Goal: Transaction & Acquisition: Download file/media

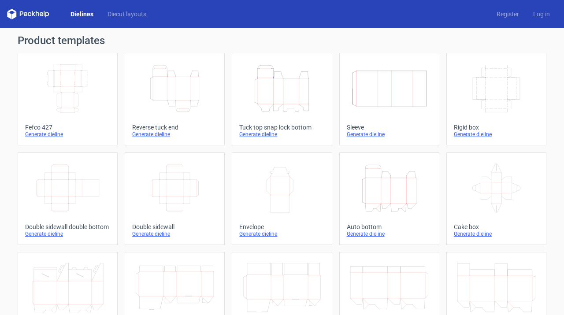
click at [188, 82] on icon "Height Depth Width" at bounding box center [175, 88] width 78 height 49
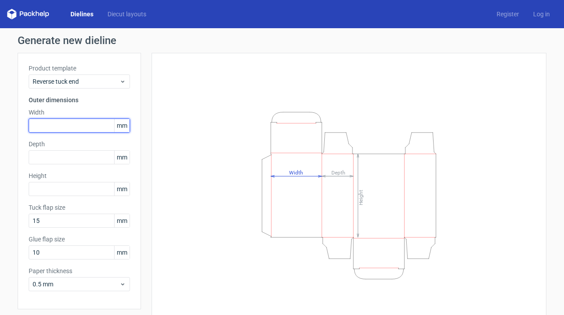
click at [39, 127] on input "text" at bounding box center [79, 126] width 101 height 14
paste input "316345"
drag, startPoint x: 43, startPoint y: 125, endPoint x: 90, endPoint y: 128, distance: 46.8
click at [90, 128] on input "316345" at bounding box center [79, 126] width 101 height 14
type input "316"
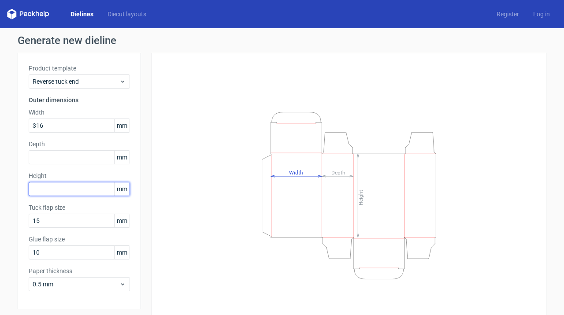
click at [42, 191] on input "text" at bounding box center [79, 189] width 101 height 14
paste input "4064"
drag, startPoint x: 46, startPoint y: 188, endPoint x: 56, endPoint y: 188, distance: 9.7
click at [56, 188] on input "4064" at bounding box center [79, 189] width 101 height 14
type input "406"
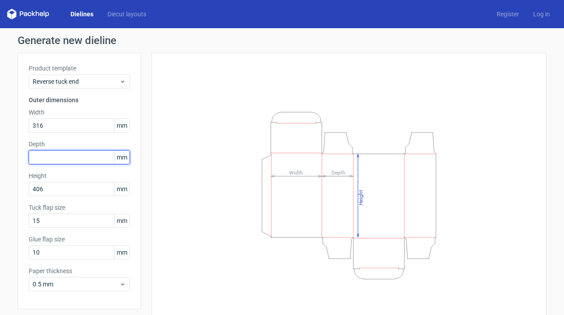
click at [68, 160] on input "text" at bounding box center [79, 157] width 101 height 14
paste input "180203"
drag, startPoint x: 44, startPoint y: 156, endPoint x: 78, endPoint y: 154, distance: 33.5
click at [78, 154] on input "180203" at bounding box center [79, 157] width 101 height 14
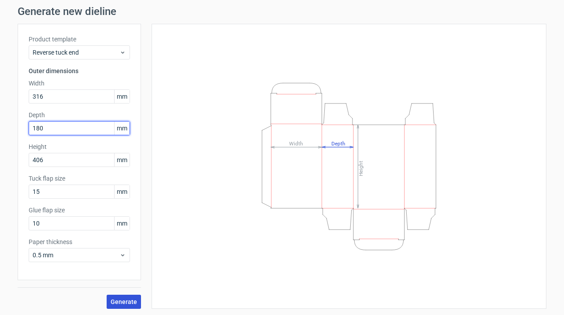
type input "180"
click at [115, 302] on span "Generate" at bounding box center [124, 302] width 26 height 6
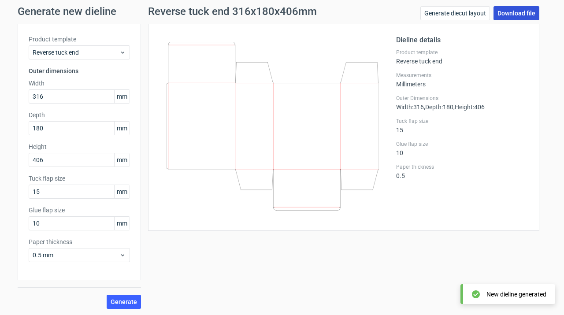
click at [495, 12] on link "Download file" at bounding box center [517, 13] width 46 height 14
